Goal: Task Accomplishment & Management: Use online tool/utility

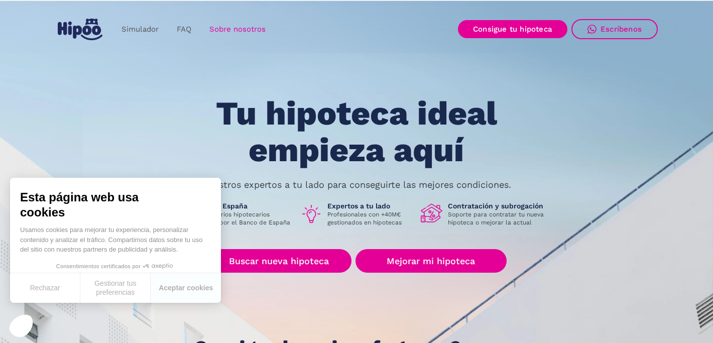
click at [214, 30] on link "Sobre nosotros" at bounding box center [237, 30] width 74 height 20
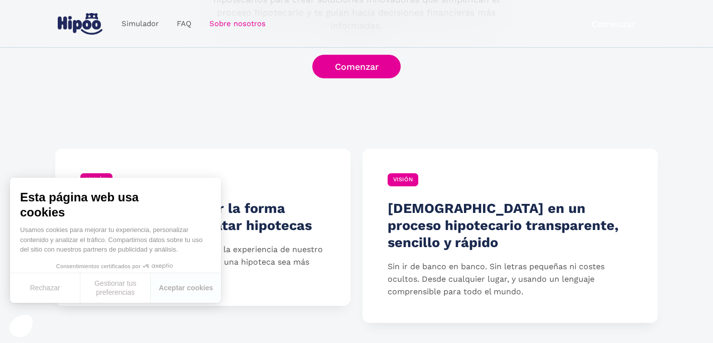
scroll to position [223, 0]
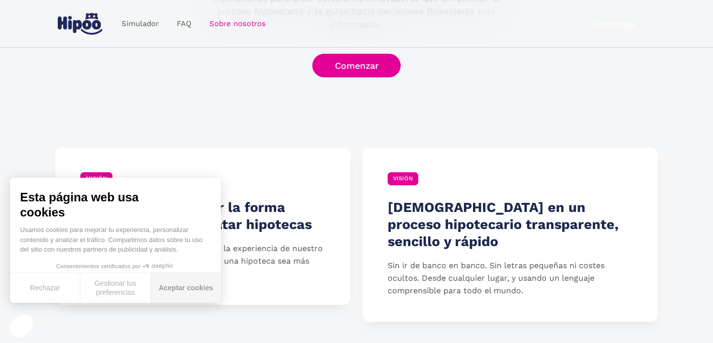
click at [175, 288] on button "Aceptar cookies" at bounding box center [186, 288] width 70 height 30
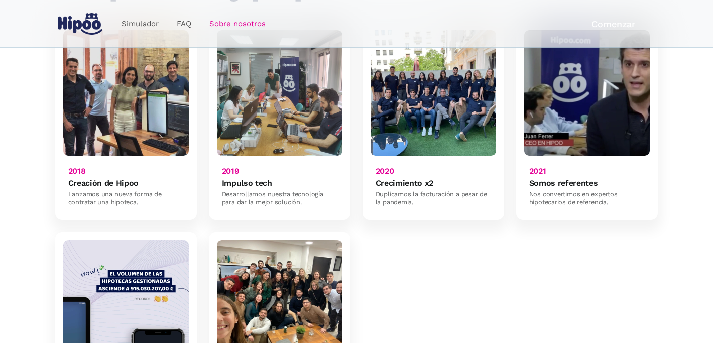
scroll to position [757, 0]
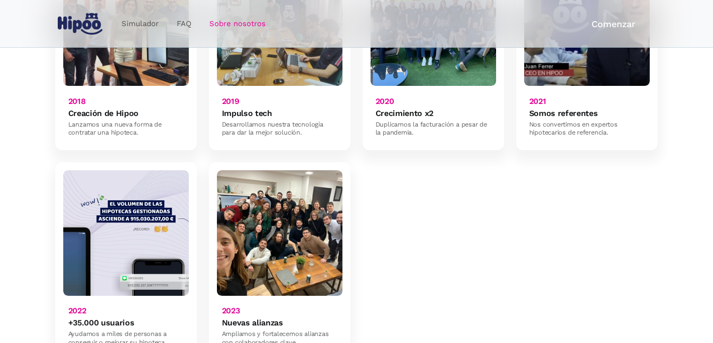
click at [228, 298] on div "2023 Nuevas alianzas Ampliamos y fortalecemos alianzas con colaboradores clave." at bounding box center [280, 324] width 126 height 56
click at [230, 296] on div "2023 Nuevas alianzas Ampliamos y fortalecemos alianzas con colaboradores clave." at bounding box center [280, 324] width 126 height 56
click at [230, 306] on h6 "2023" at bounding box center [231, 311] width 18 height 10
click at [248, 227] on img at bounding box center [280, 233] width 126 height 126
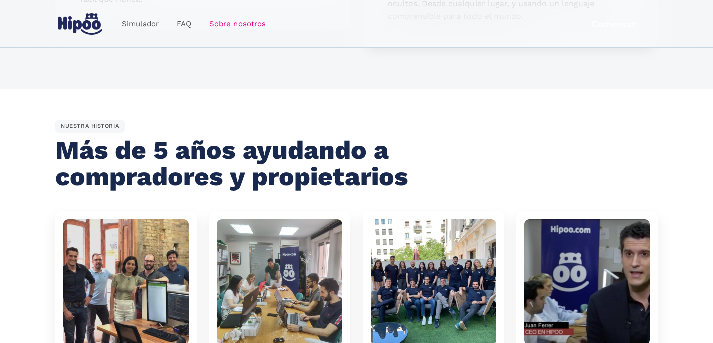
scroll to position [0, 0]
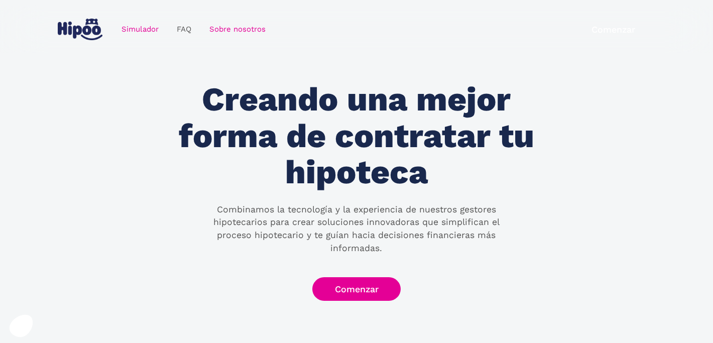
click at [144, 26] on link "Simulador" at bounding box center [139, 30] width 55 height 20
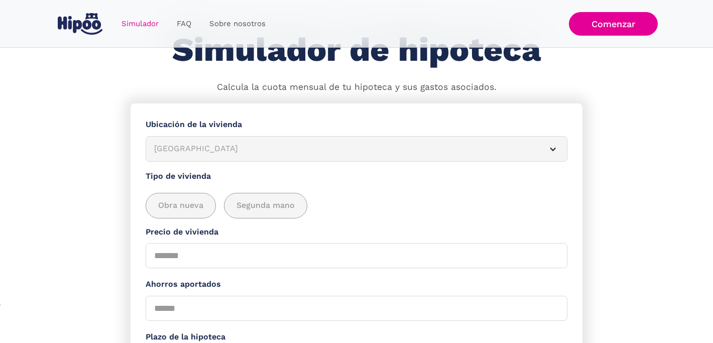
scroll to position [75, 0]
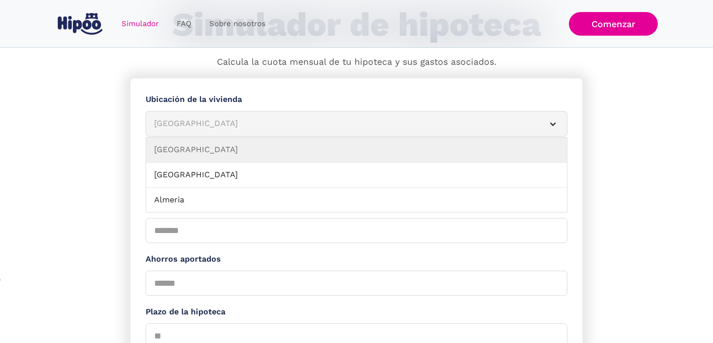
click at [188, 127] on div "Albacete" at bounding box center [344, 124] width 381 height 13
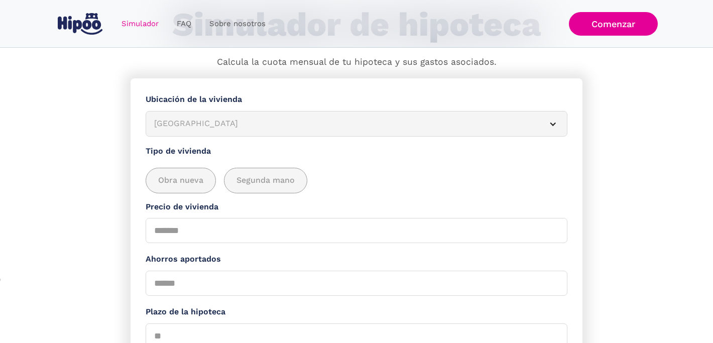
click at [188, 127] on div "Albacete" at bounding box center [344, 124] width 381 height 13
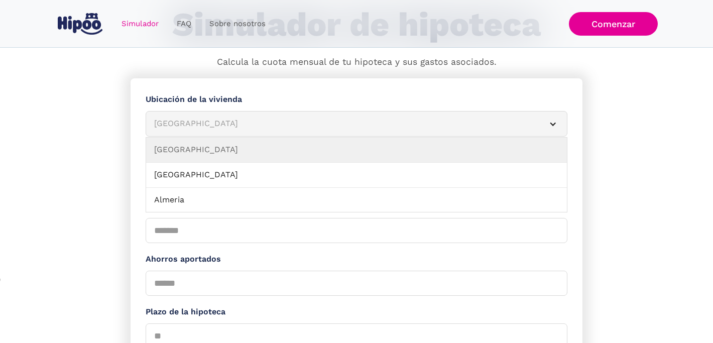
click at [189, 124] on div "Albacete" at bounding box center [344, 124] width 381 height 13
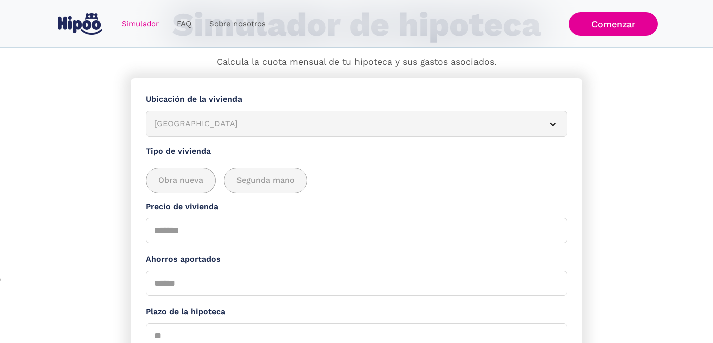
click at [189, 124] on div "Albacete" at bounding box center [344, 124] width 381 height 13
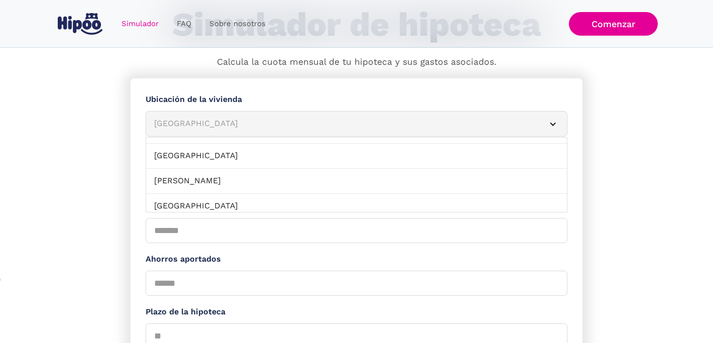
scroll to position [690, 0]
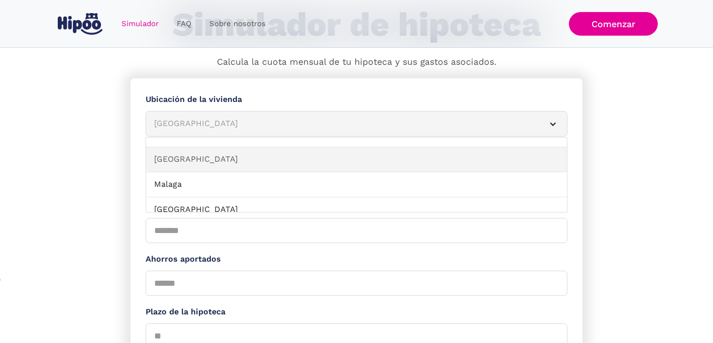
click at [179, 168] on link "Madrid" at bounding box center [356, 159] width 421 height 25
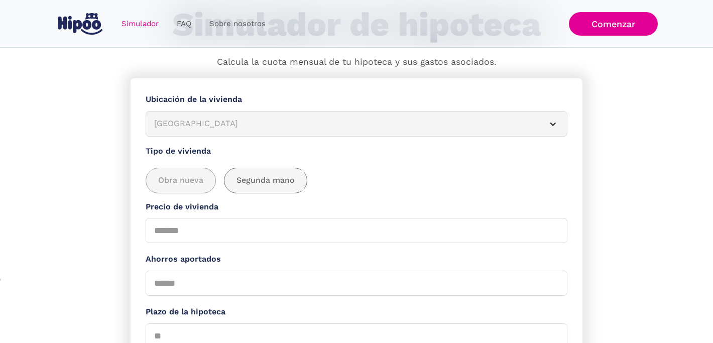
click at [251, 184] on span "Segunda mano" at bounding box center [266, 180] width 58 height 13
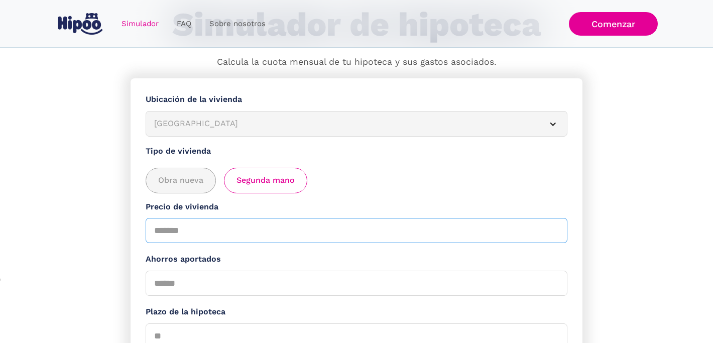
click at [167, 237] on input "Precio de vivienda" at bounding box center [357, 230] width 422 height 25
type input "*******"
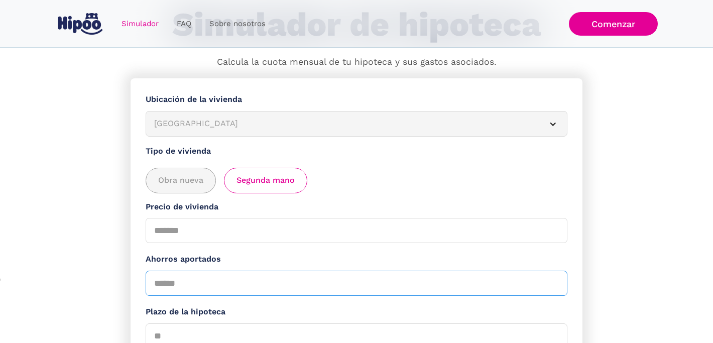
click at [182, 286] on input "Ahorros aportados" at bounding box center [357, 283] width 422 height 25
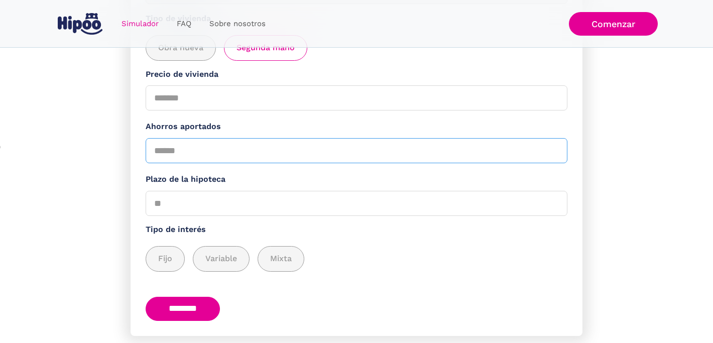
scroll to position [241, 0]
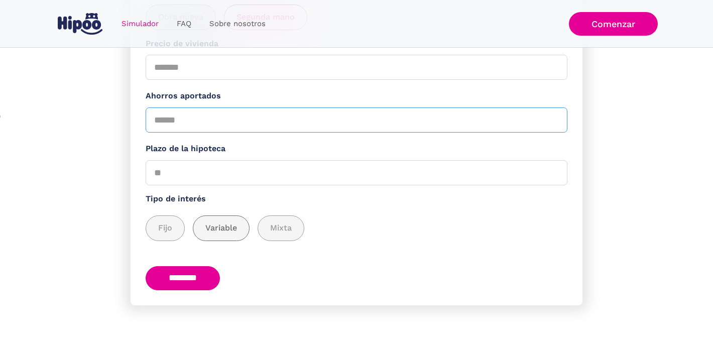
type input "****"
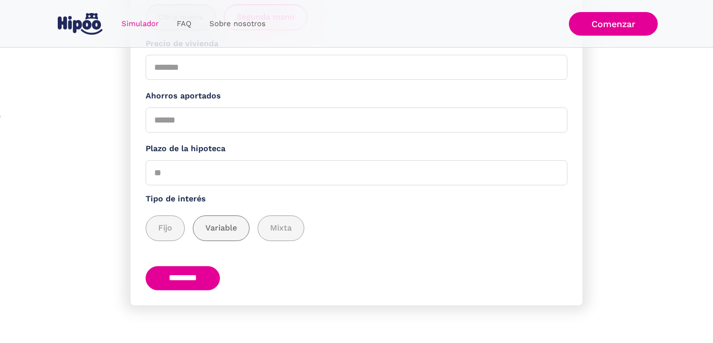
click at [213, 234] on div "add_description_here" at bounding box center [221, 228] width 56 height 25
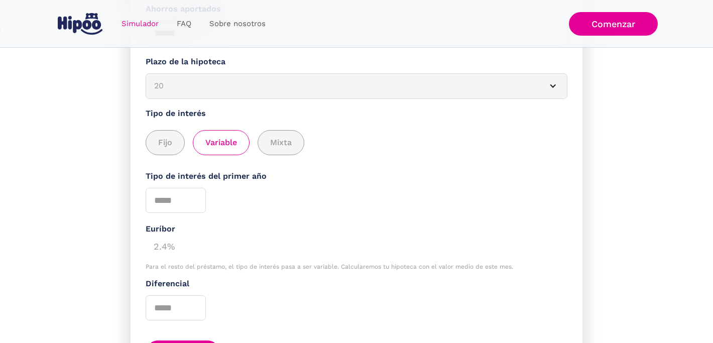
scroll to position [403, 0]
